Goal: Task Accomplishment & Management: Complete application form

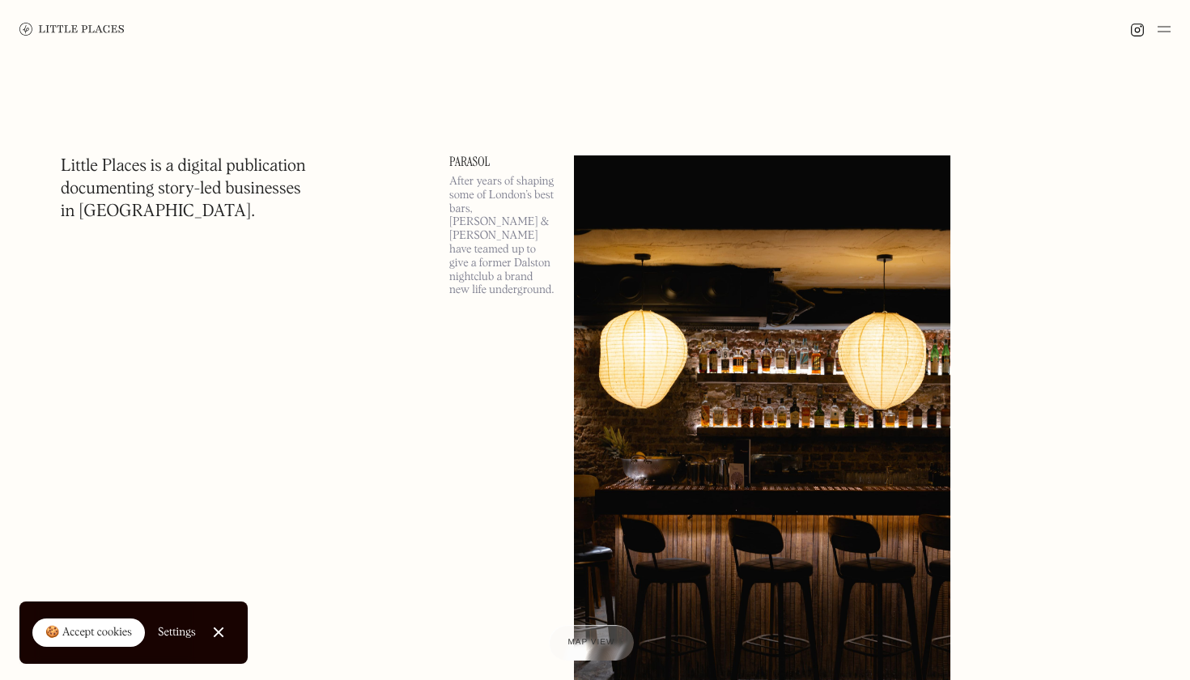
click at [1163, 31] on img at bounding box center [1164, 28] width 13 height 19
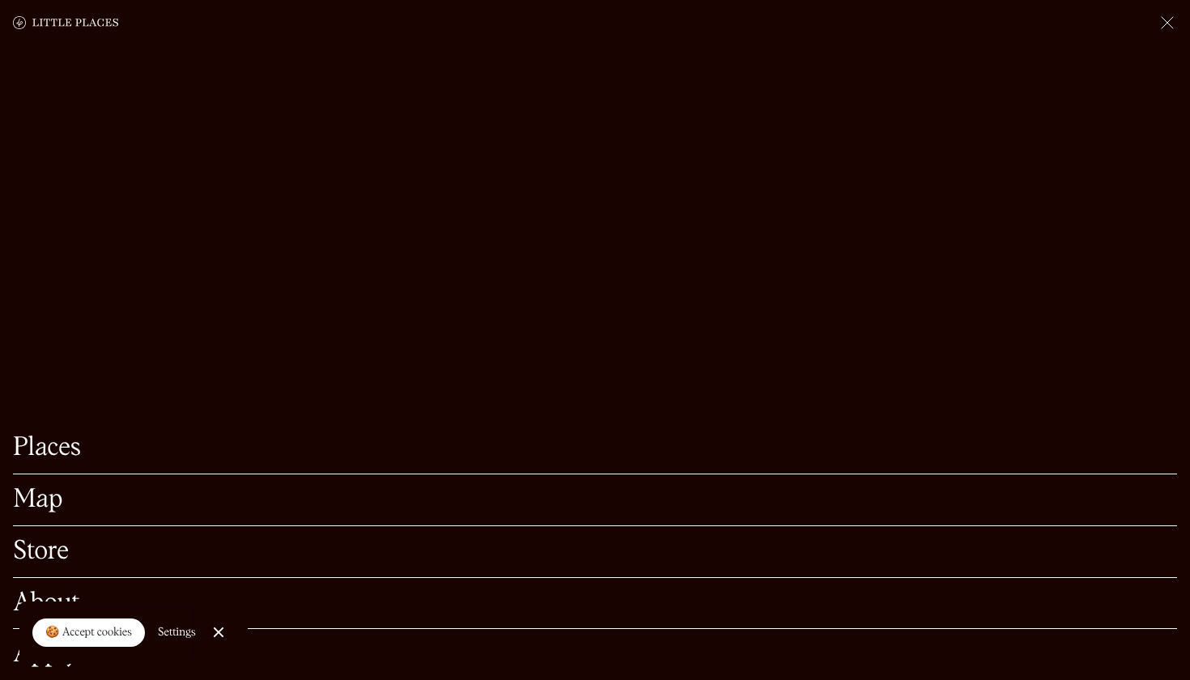
scroll to position [241, 0]
click at [221, 635] on link "Close Cookie Popup" at bounding box center [218, 632] width 32 height 32
click at [63, 601] on link "About" at bounding box center [595, 603] width 1164 height 25
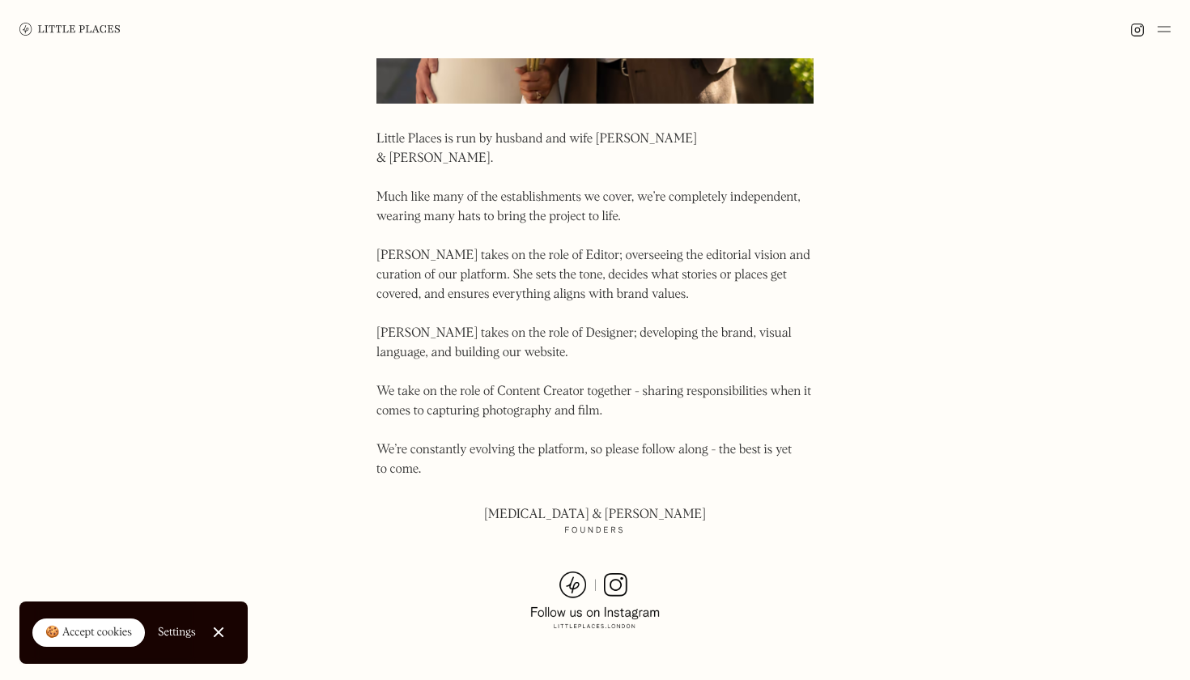
scroll to position [826, 0]
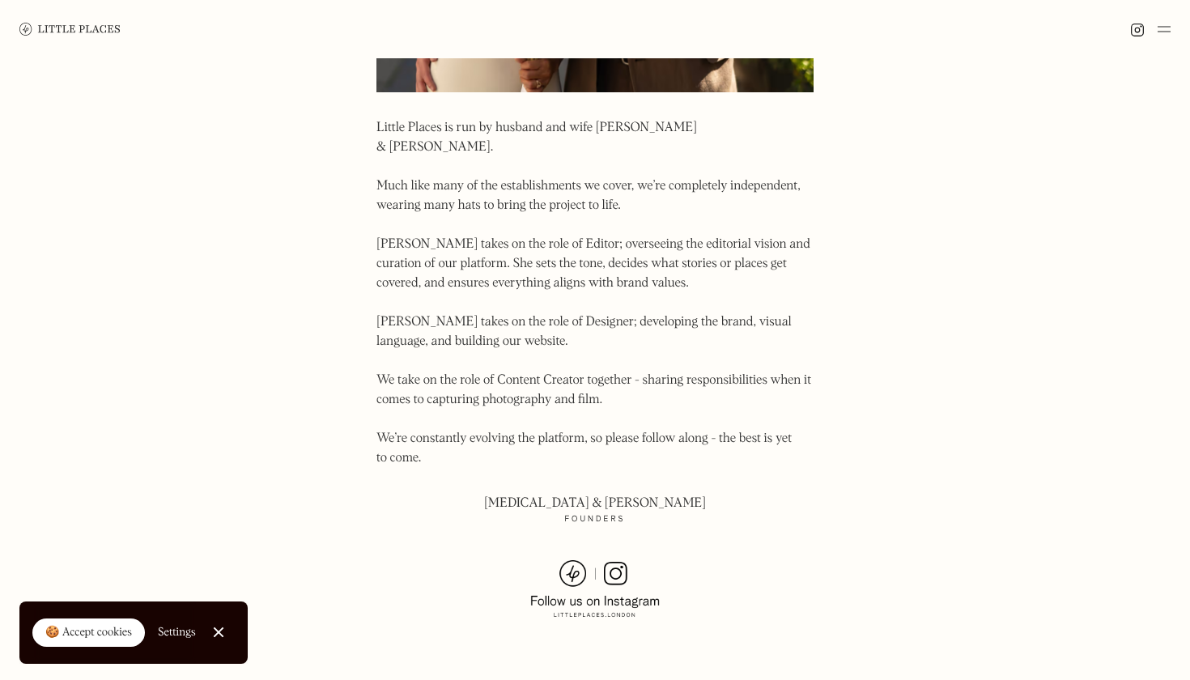
click at [1166, 32] on img at bounding box center [1164, 28] width 13 height 19
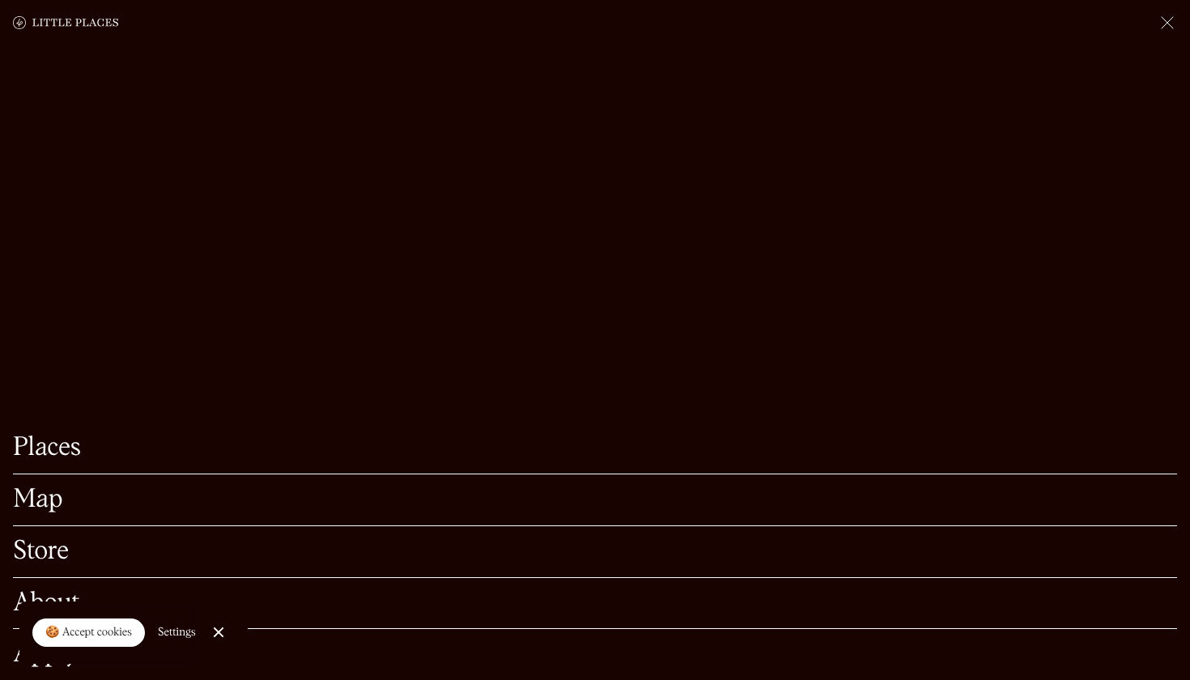
click at [213, 638] on link "Close Cookie Popup" at bounding box center [218, 632] width 32 height 32
click at [68, 655] on link "Apply" at bounding box center [595, 654] width 1164 height 25
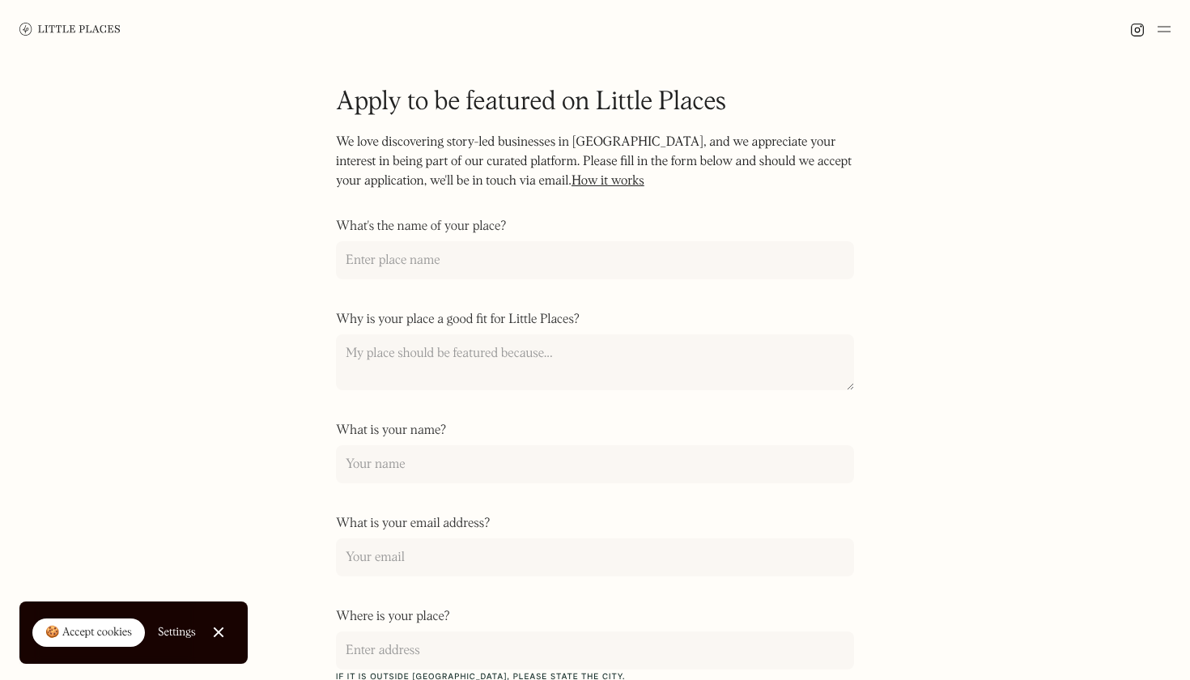
click at [589, 182] on link "How it works" at bounding box center [608, 181] width 73 height 13
